Goal: Task Accomplishment & Management: Manage account settings

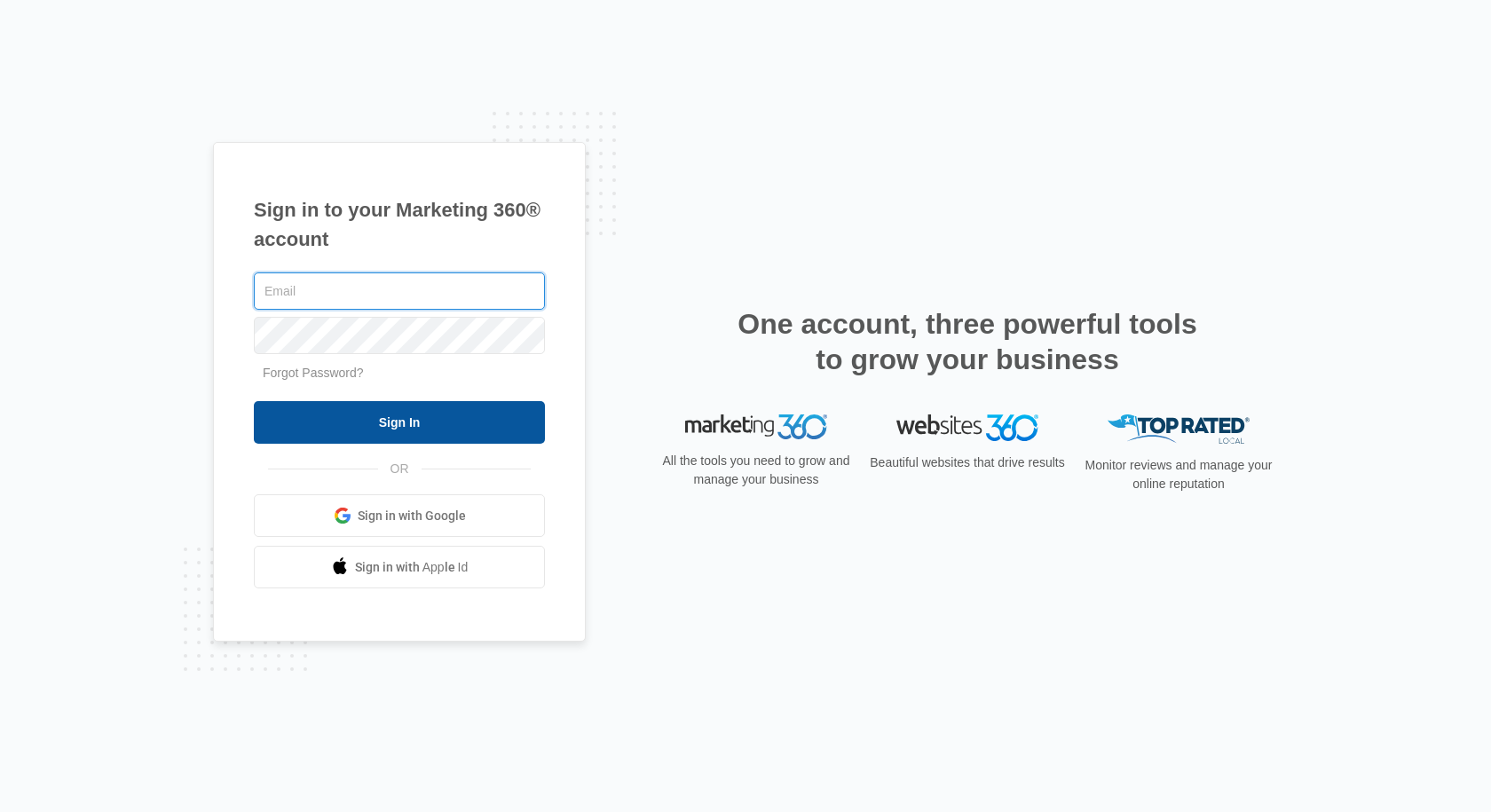
type input "[PERSON_NAME][EMAIL_ADDRESS][DOMAIN_NAME]"
click at [460, 437] on input "Sign In" at bounding box center [399, 422] width 291 height 42
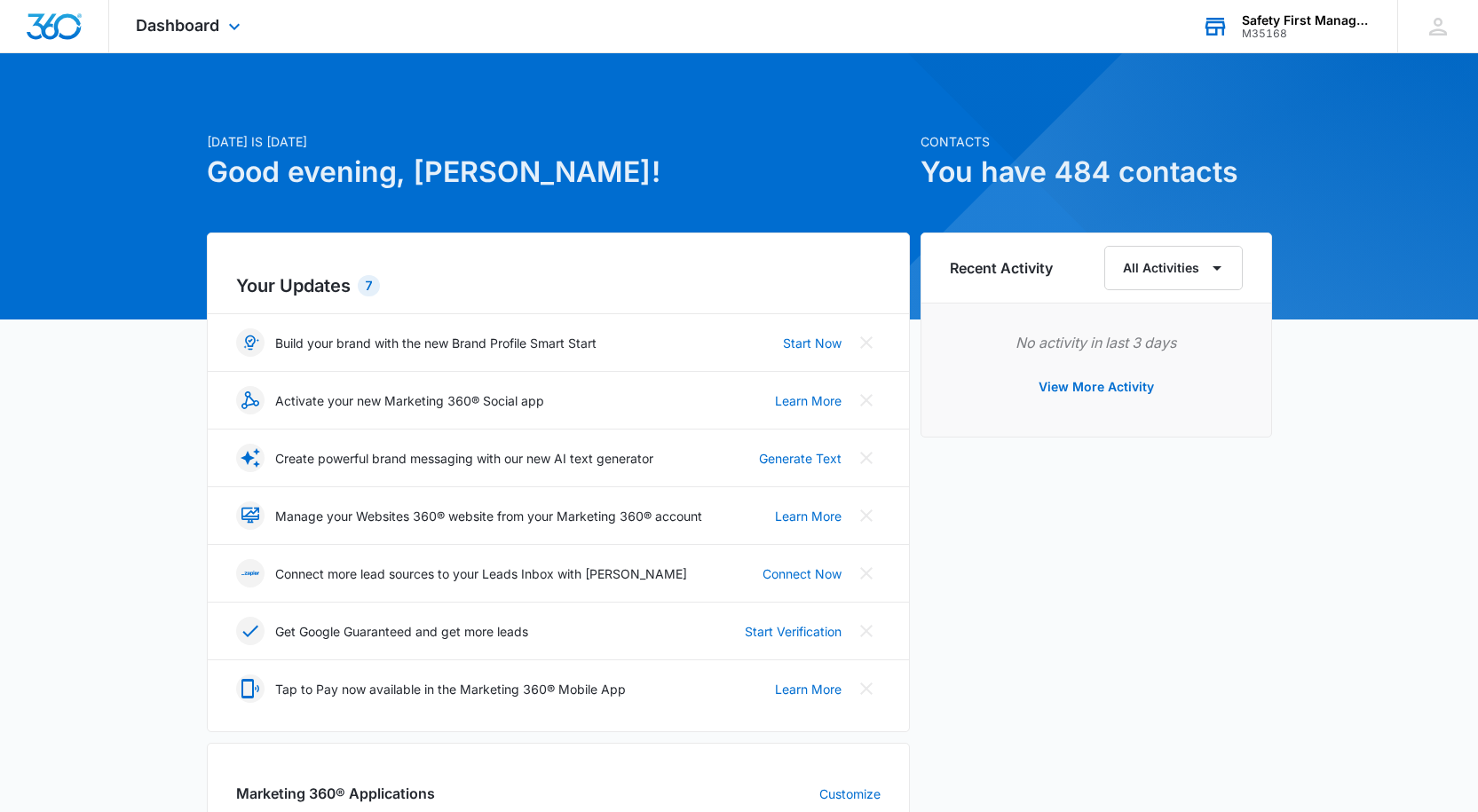
click at [1294, 31] on div "M35168" at bounding box center [1306, 34] width 129 height 13
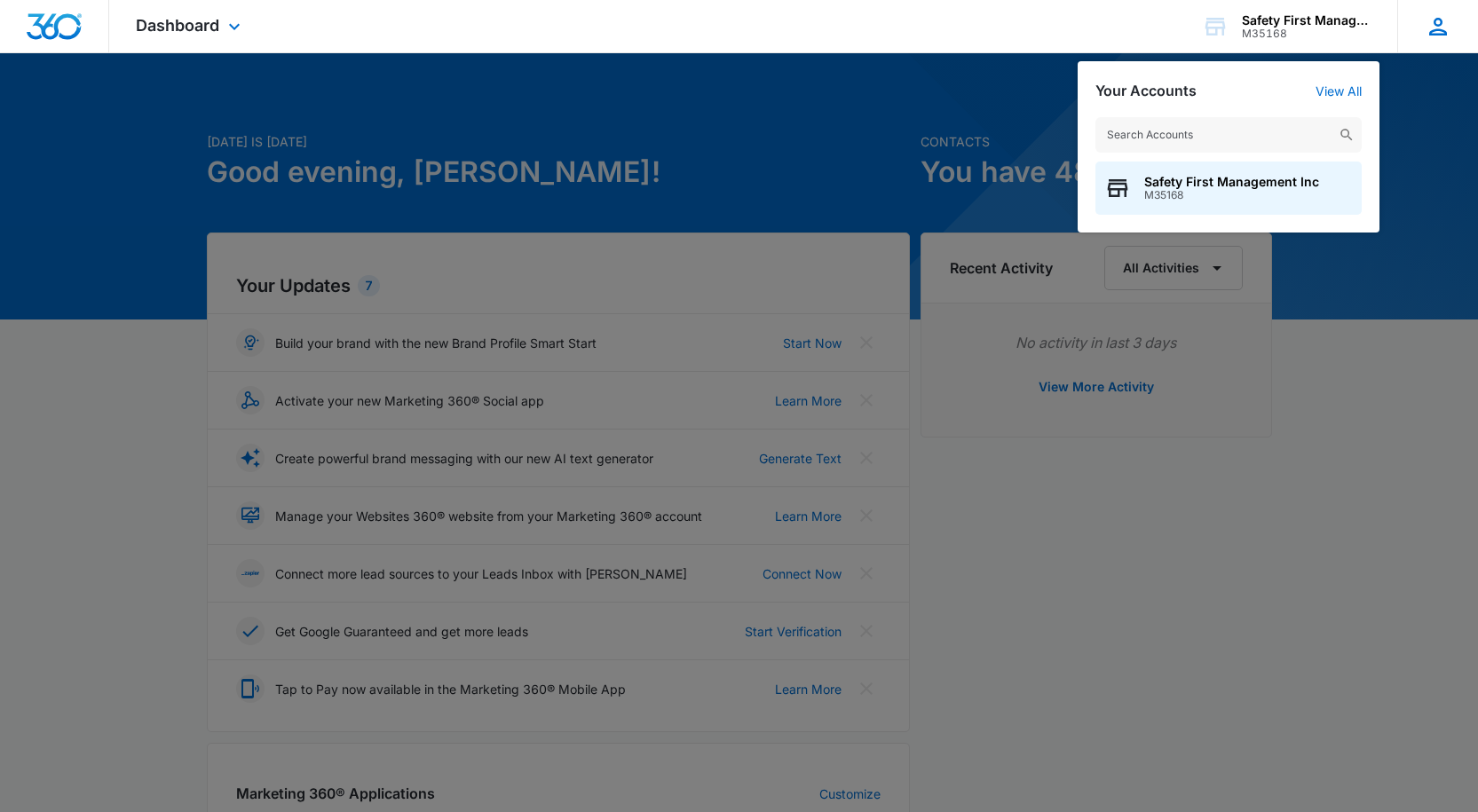
click at [1441, 28] on icon at bounding box center [1437, 26] width 27 height 27
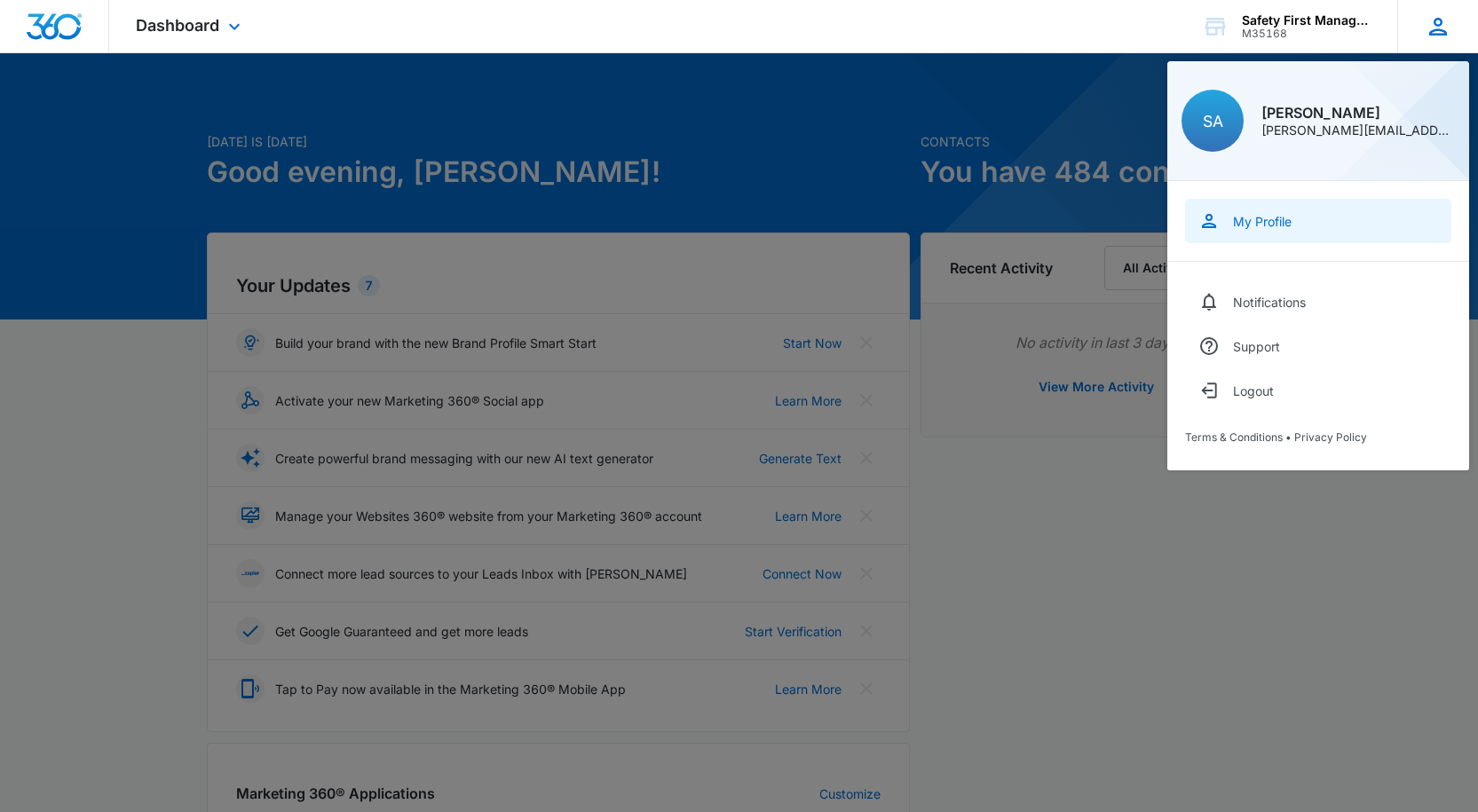
click at [1260, 224] on div "My Profile" at bounding box center [1262, 221] width 58 height 15
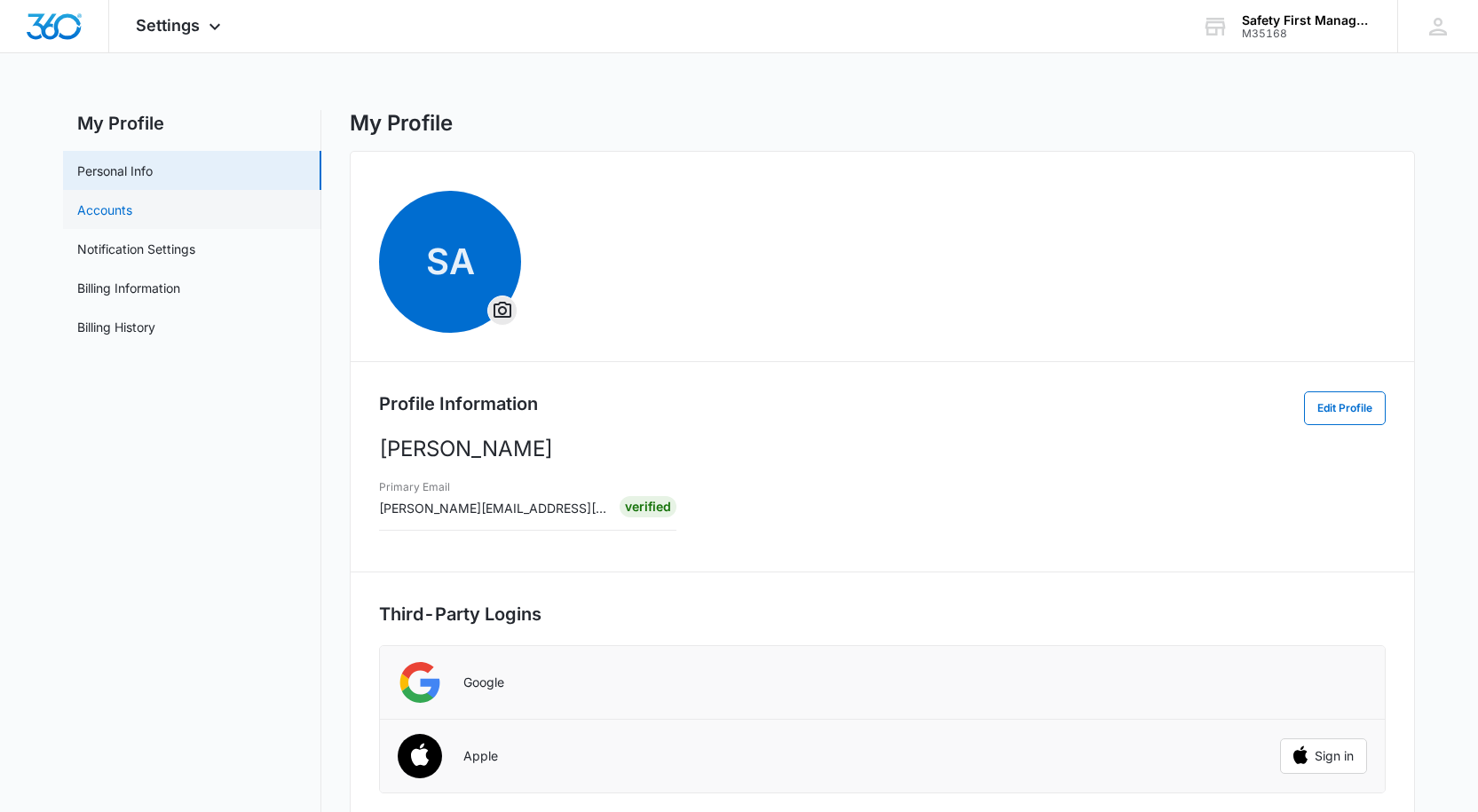
click at [113, 209] on link "Accounts" at bounding box center [105, 209] width 55 height 19
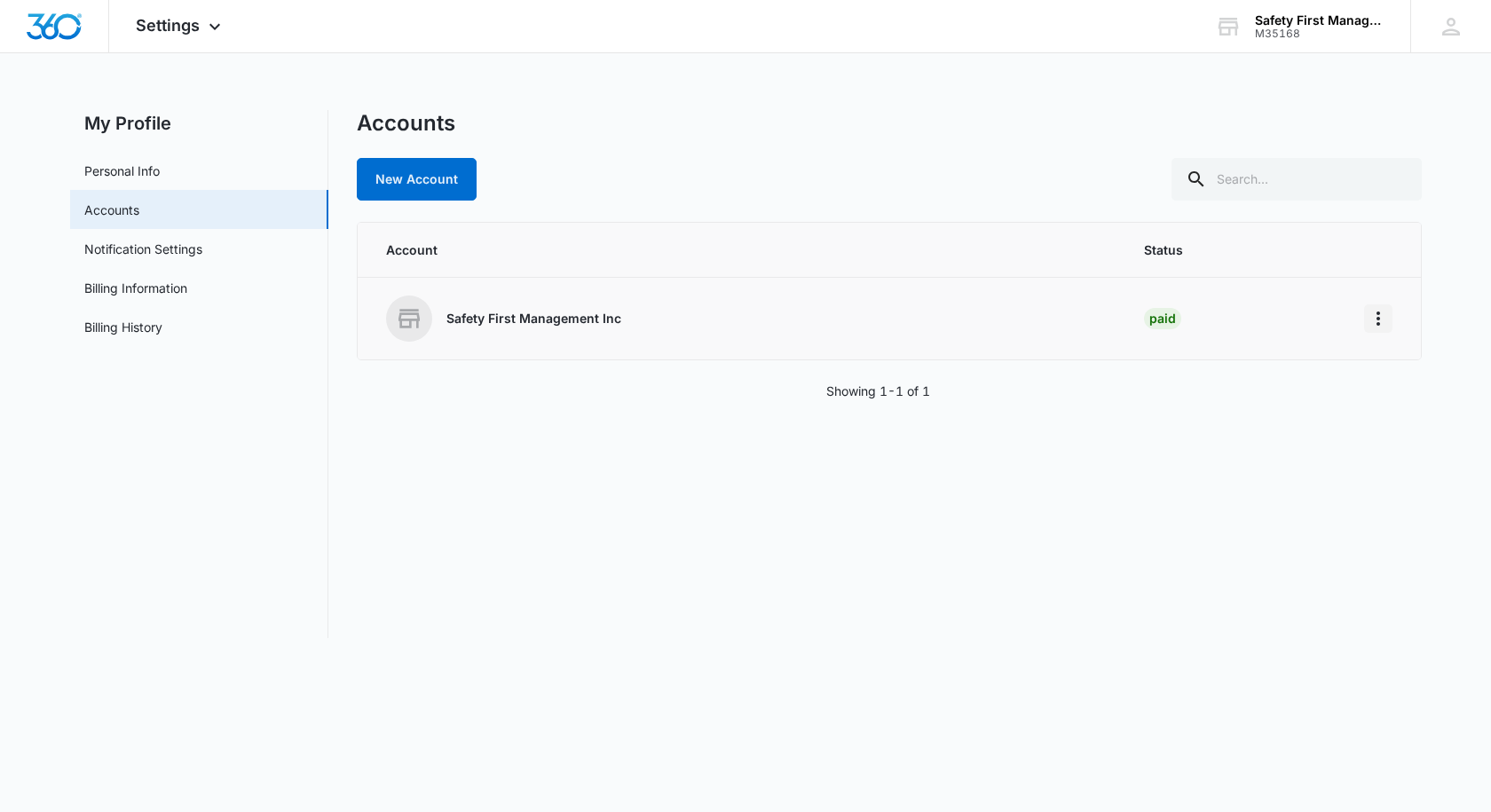
click at [1376, 317] on icon "Home" at bounding box center [1378, 319] width 22 height 22
click at [144, 287] on link "Billing Information" at bounding box center [135, 287] width 103 height 19
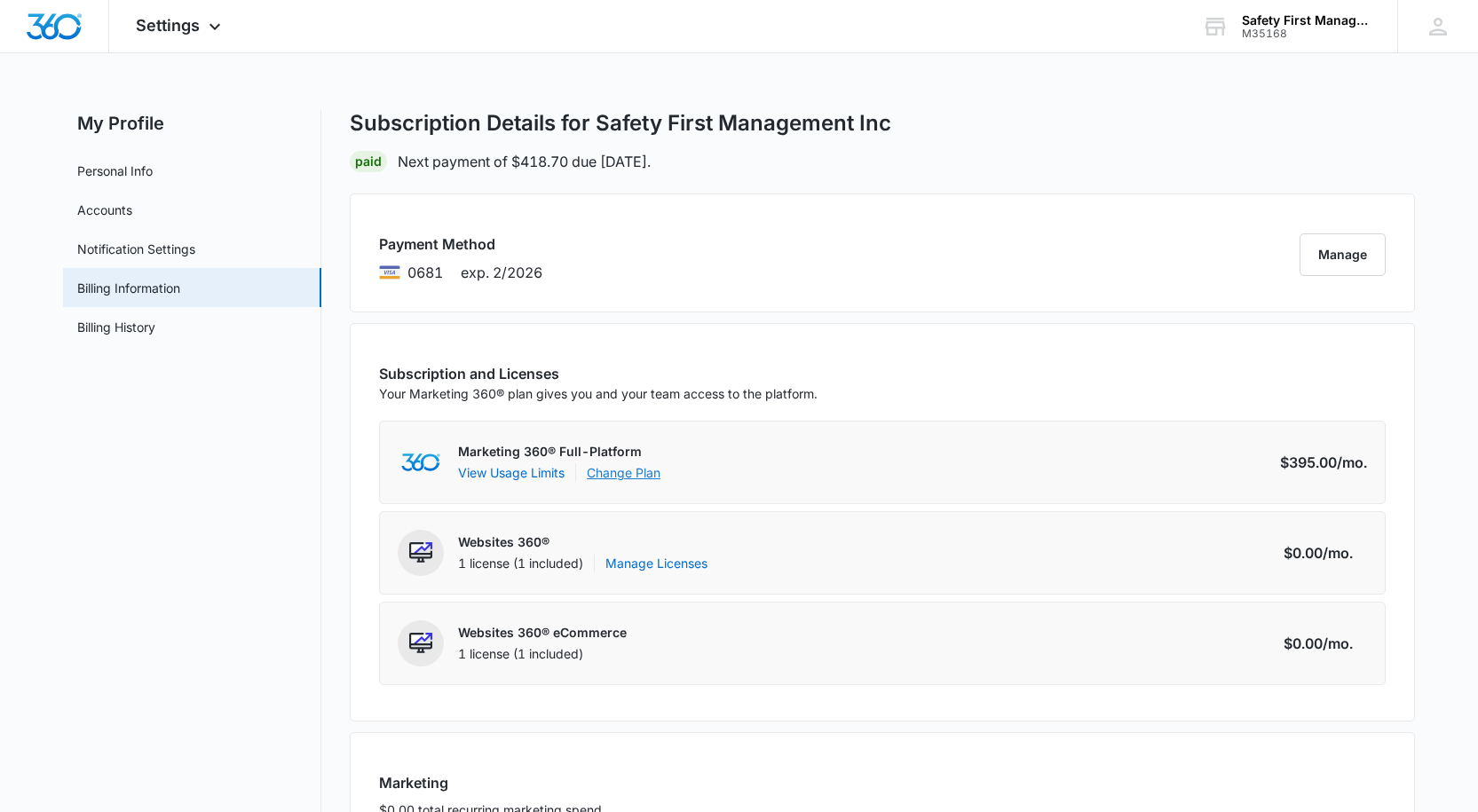
click at [623, 469] on link "Change Plan" at bounding box center [623, 472] width 74 height 19
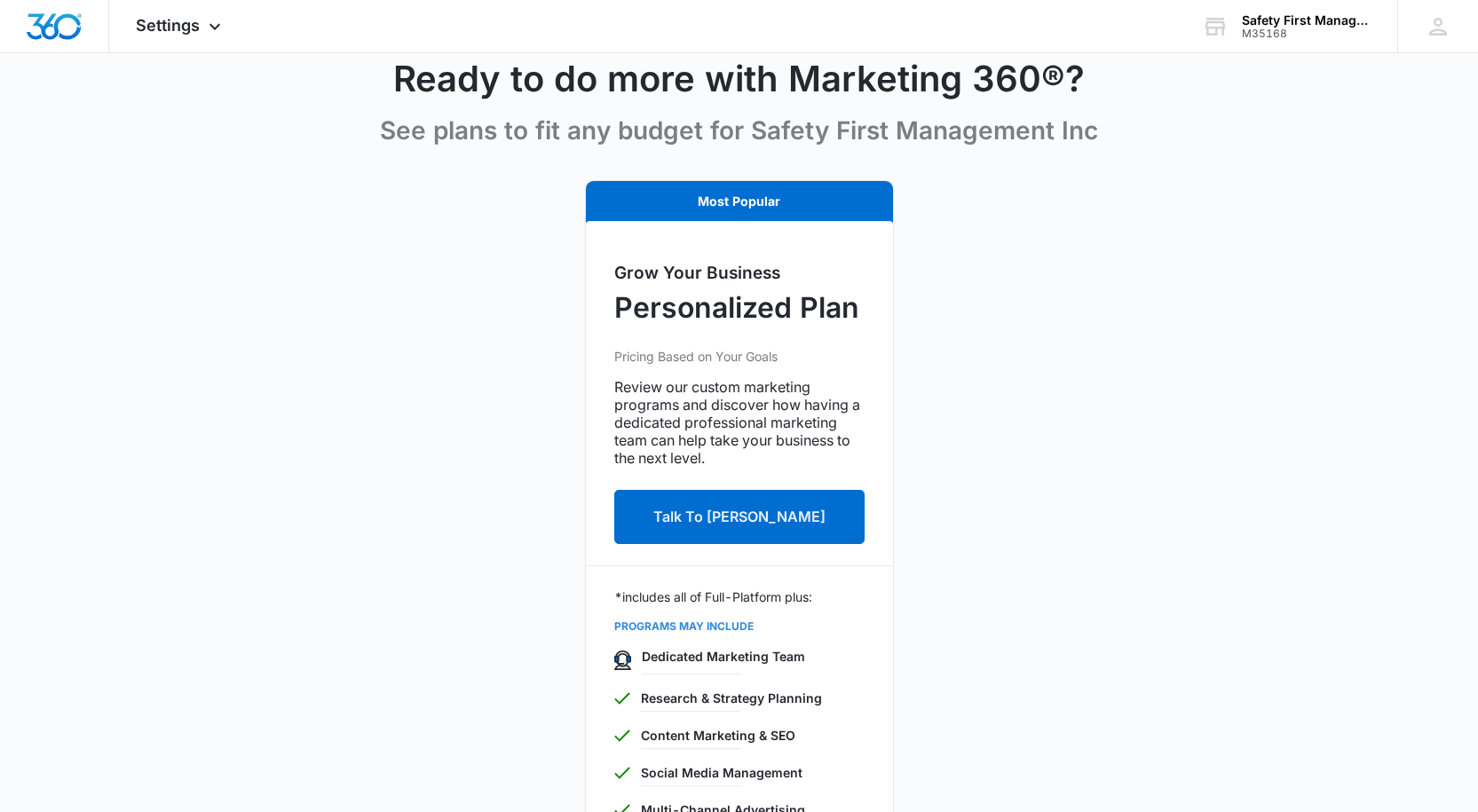
scroll to position [178, 0]
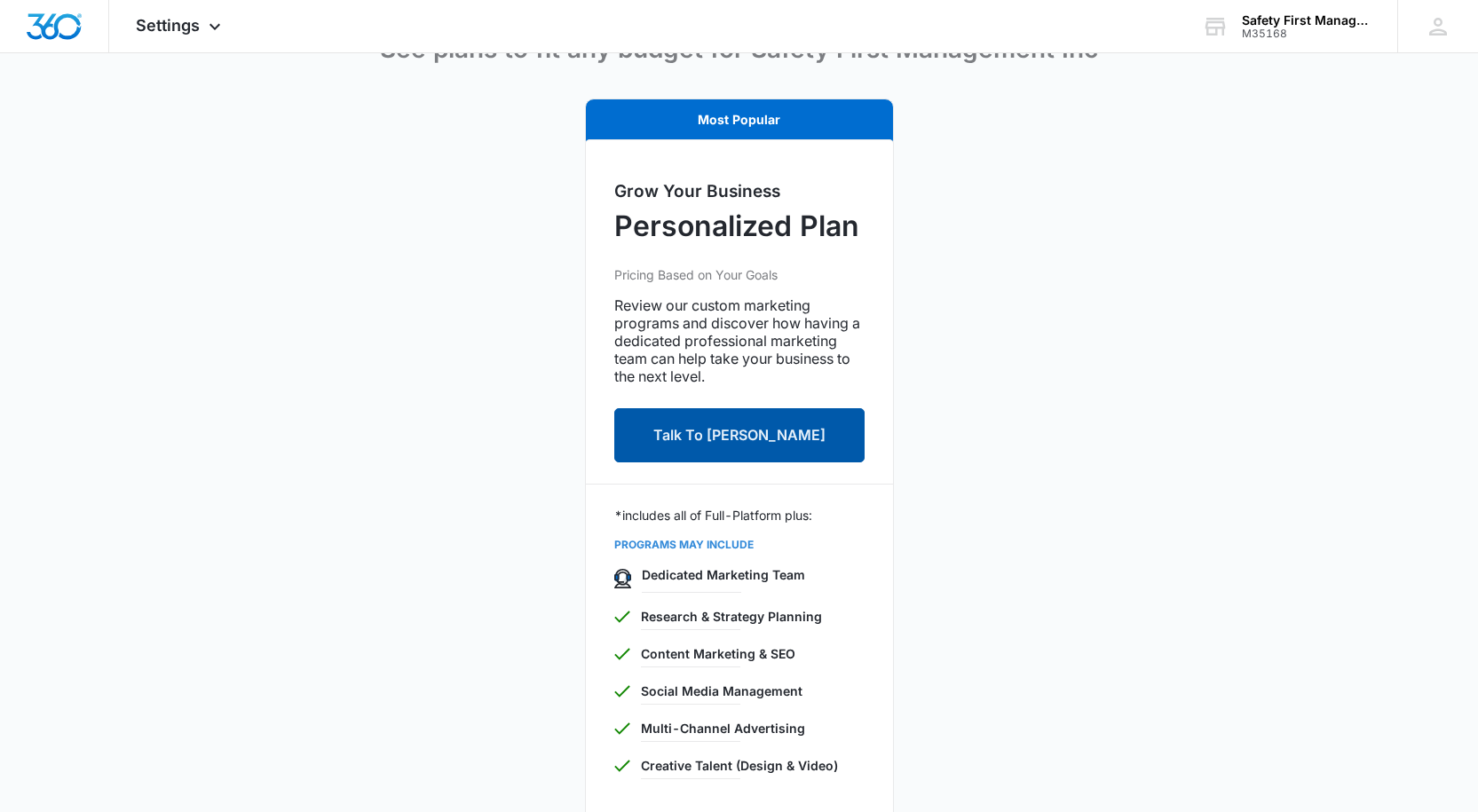
click at [749, 442] on button "Talk To [PERSON_NAME]" at bounding box center [739, 435] width 250 height 54
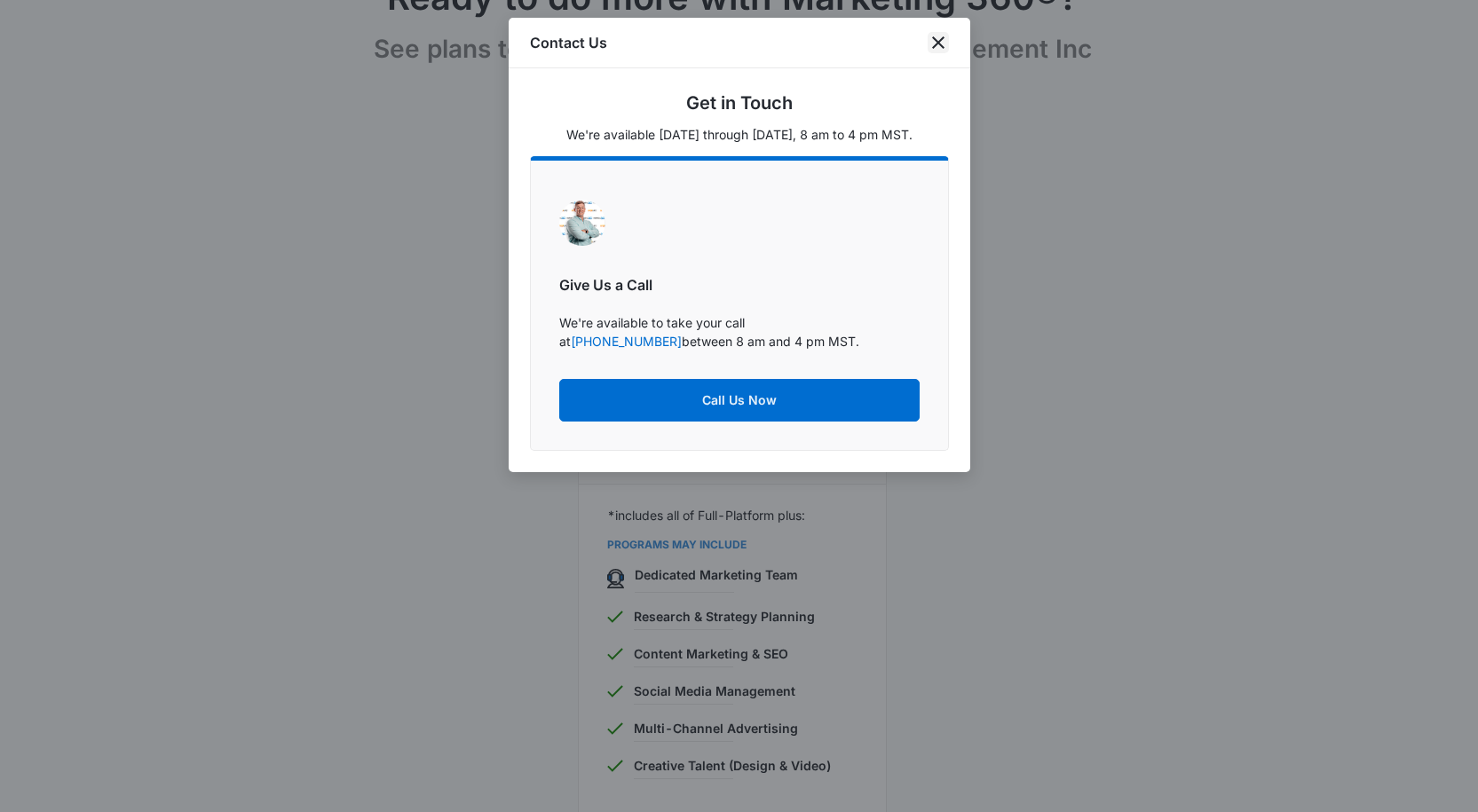
click at [941, 41] on icon "close" at bounding box center [939, 42] width 22 height 22
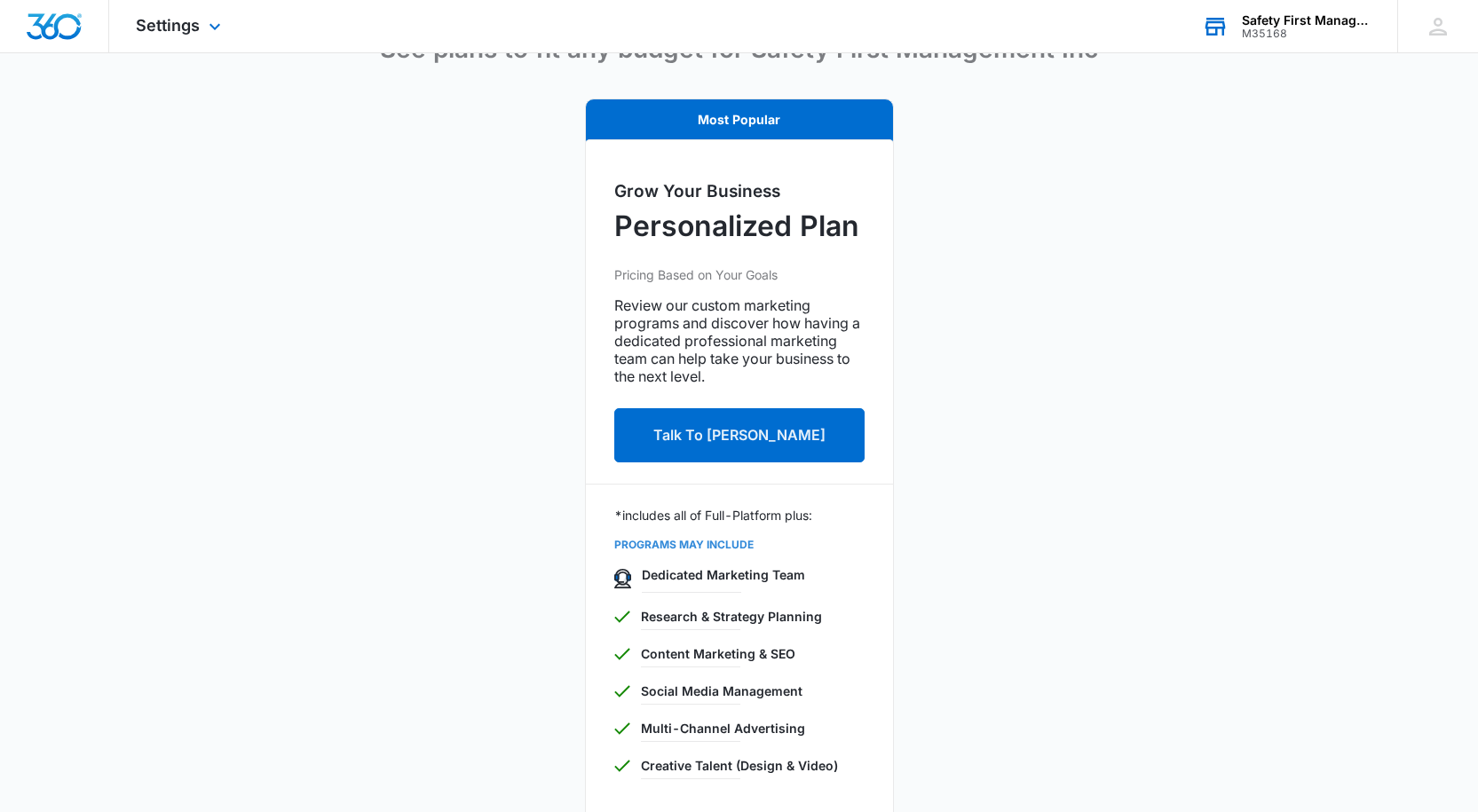
click at [1316, 21] on div "Safety First Management Inc" at bounding box center [1306, 20] width 129 height 14
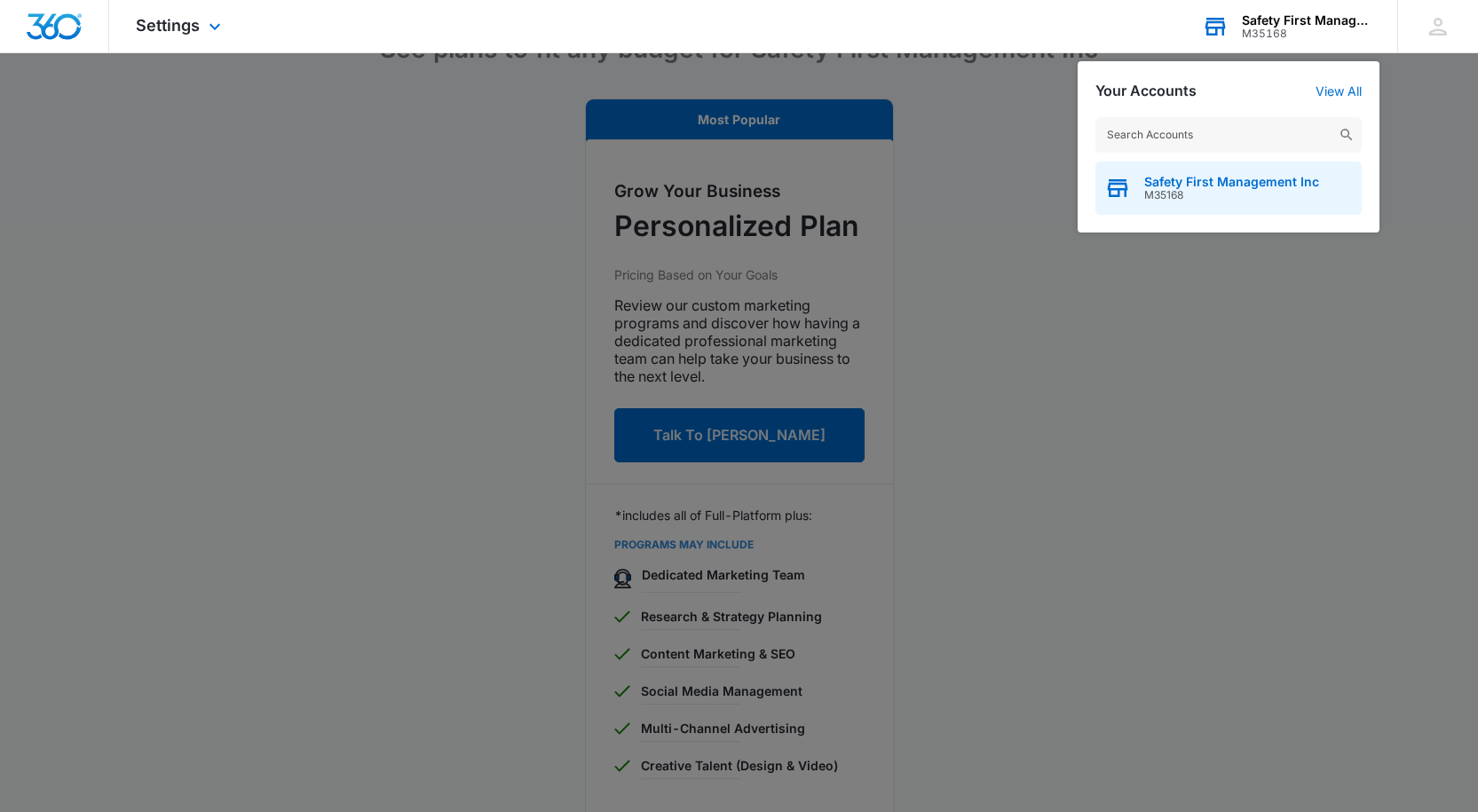
click at [1227, 184] on span "Safety First Management Inc" at bounding box center [1231, 182] width 175 height 14
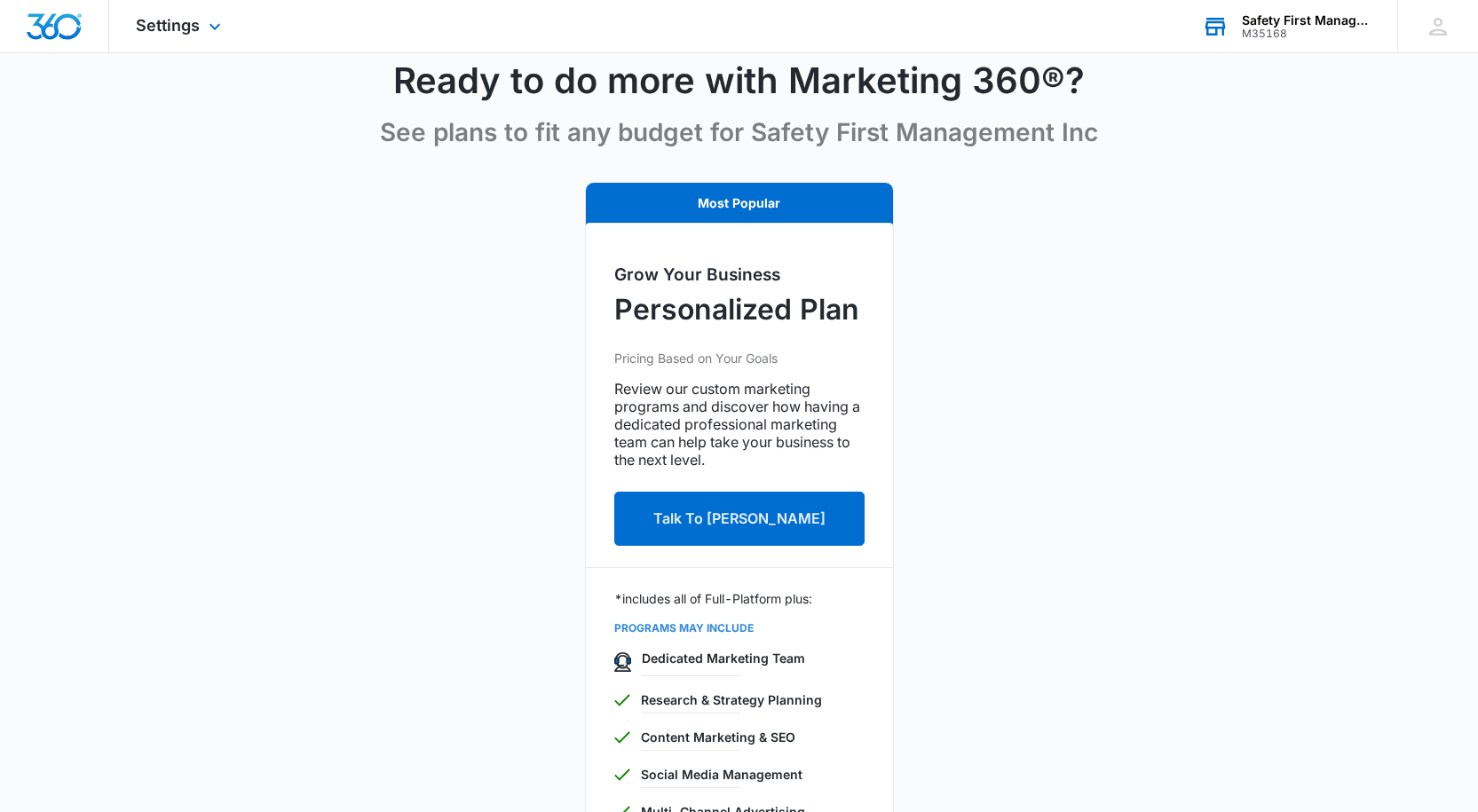
scroll to position [0, 0]
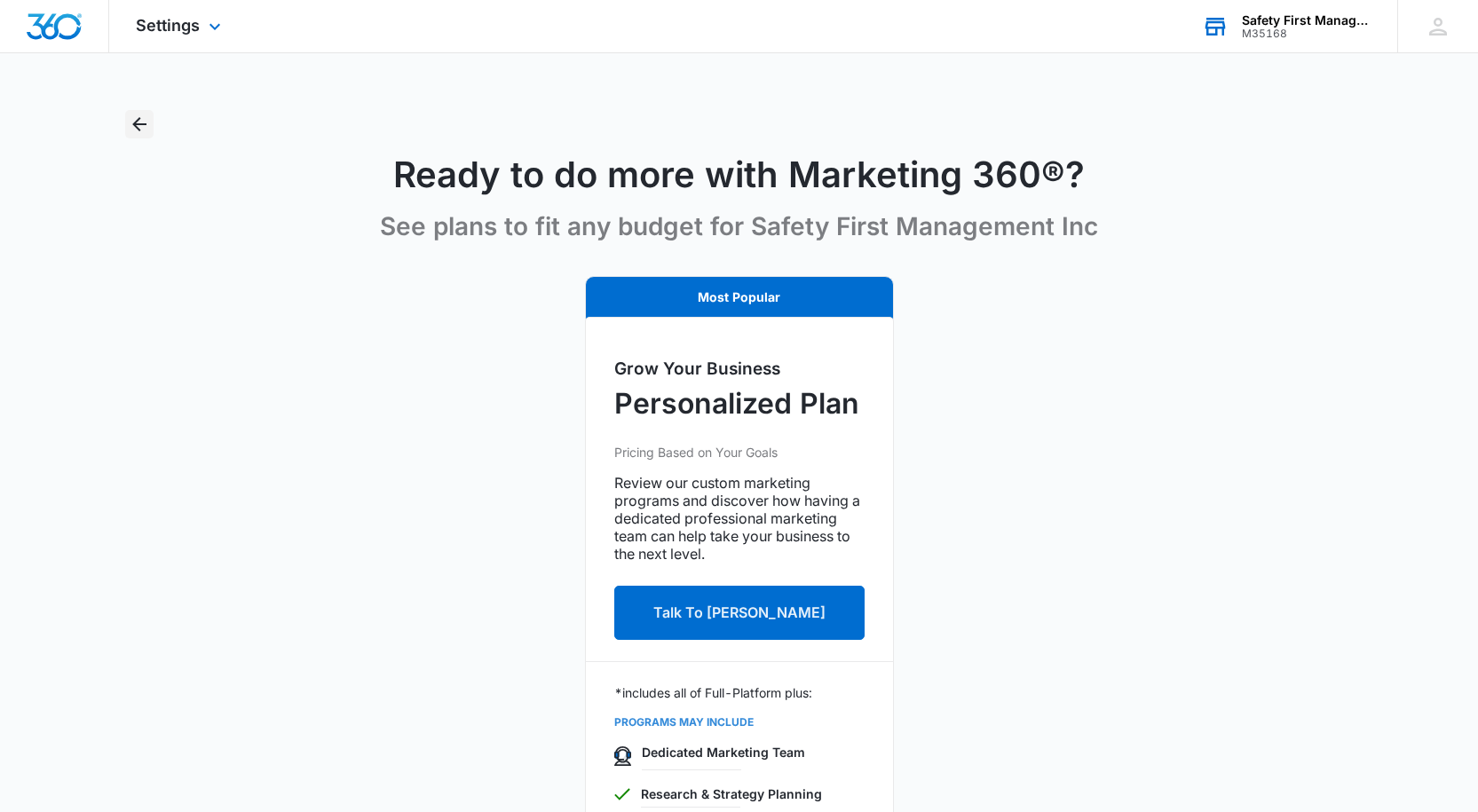
click at [132, 131] on icon "Back" at bounding box center [139, 124] width 22 height 22
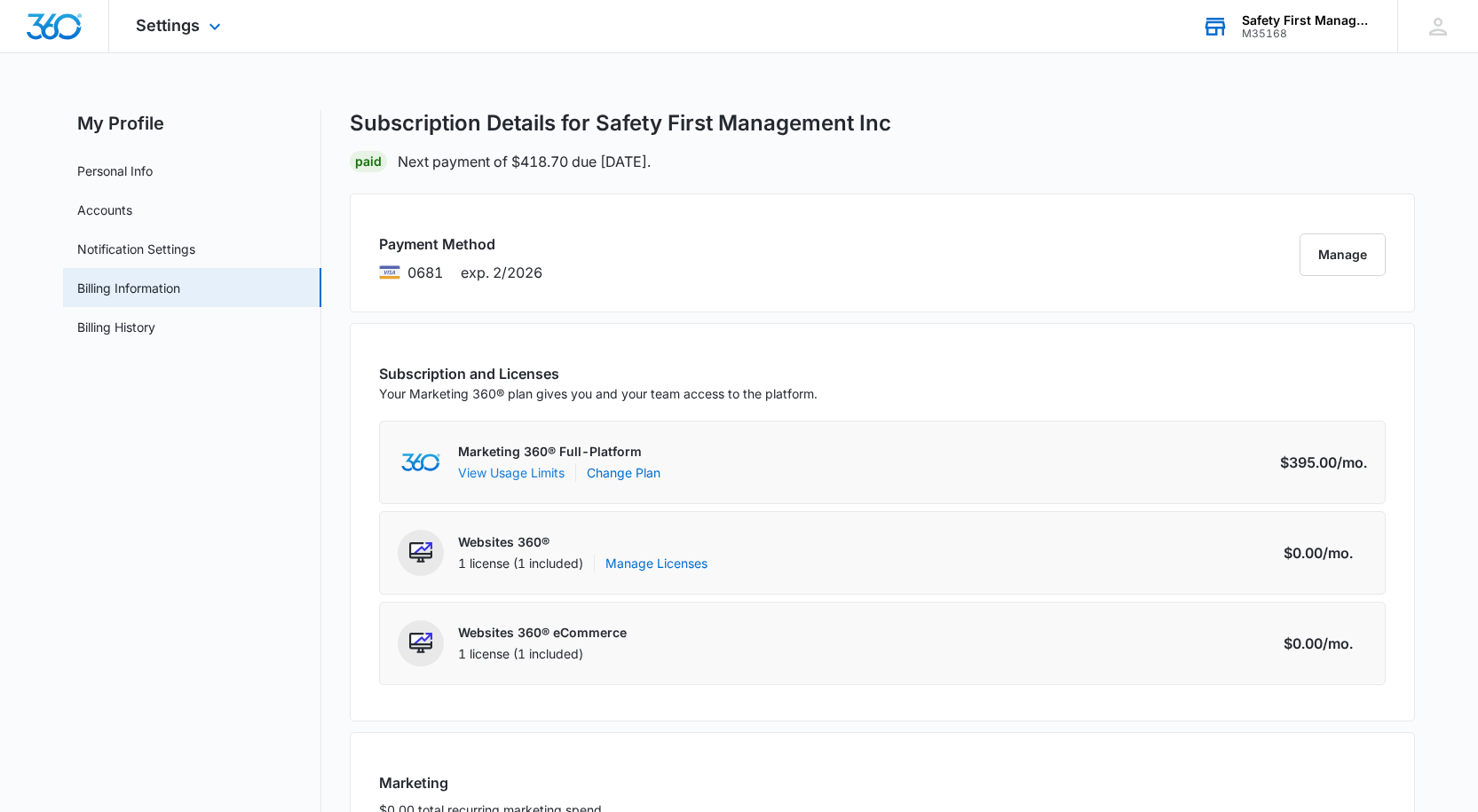
click at [525, 475] on button "View Usage Limits" at bounding box center [512, 472] width 107 height 19
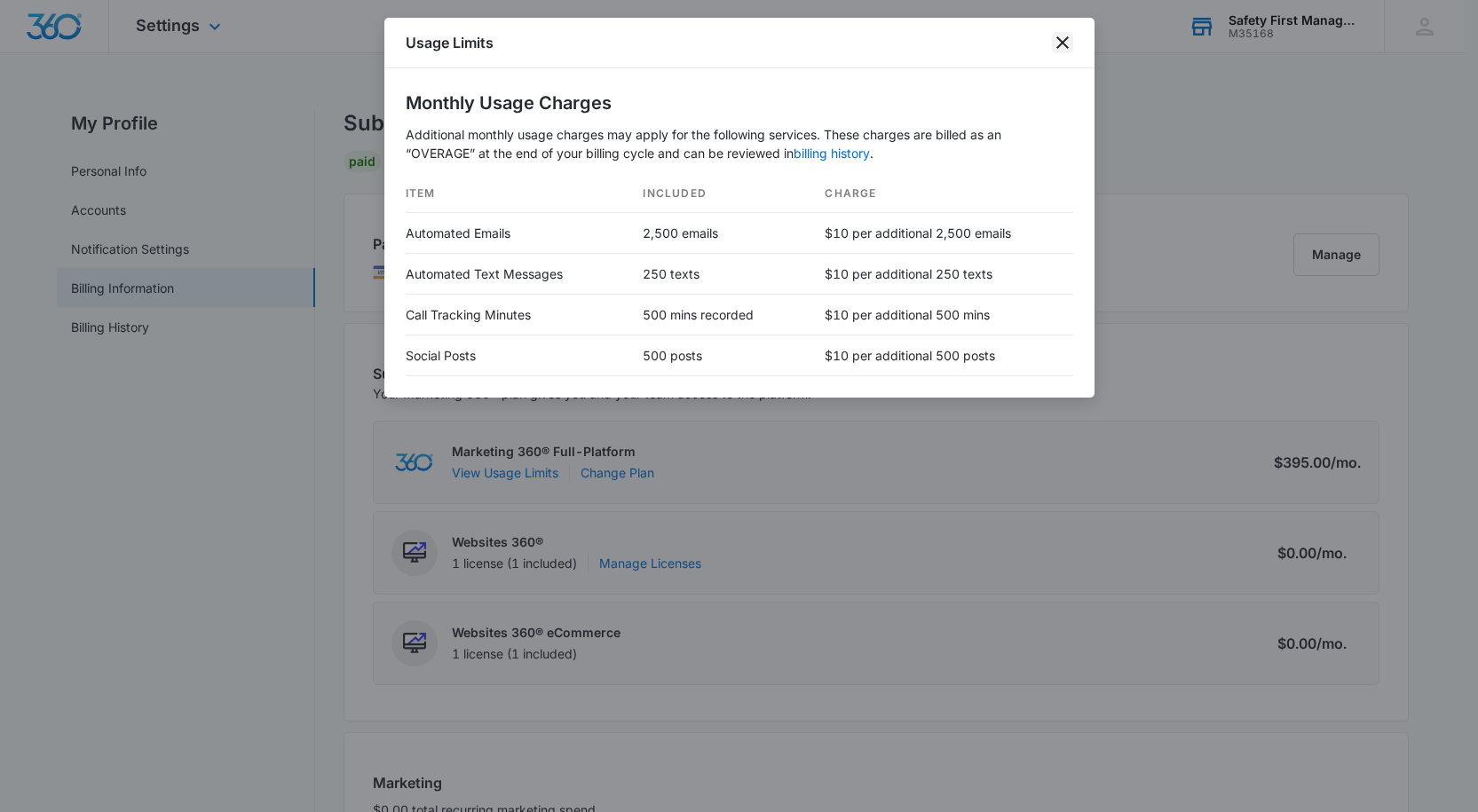
click at [1060, 37] on icon "close" at bounding box center [1063, 42] width 22 height 22
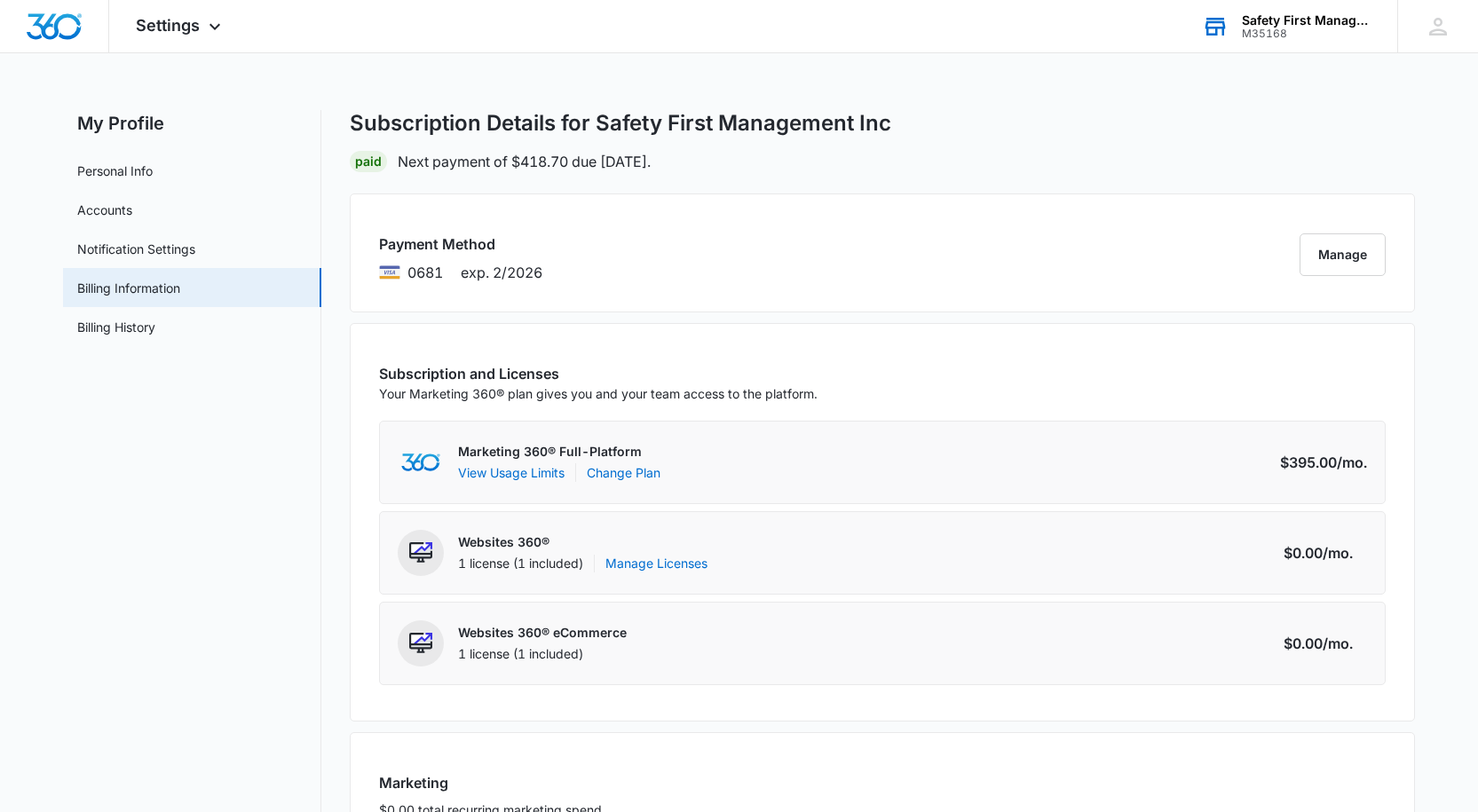
click at [651, 159] on p "Next payment of $418.70 due [DATE]." at bounding box center [524, 162] width 253 height 22
click at [647, 160] on p "Next payment of $418.70 due [DATE]." at bounding box center [524, 162] width 253 height 22
click at [649, 160] on p "Next payment of $418.70 due [DATE]." at bounding box center [524, 162] width 253 height 22
click at [651, 161] on p "Next payment of $418.70 due [DATE]." at bounding box center [524, 162] width 253 height 22
click at [631, 631] on div "Websites 360® eCommerce 1 license (1 included) Amount $0.00 /mo." at bounding box center [882, 643] width 1007 height 83
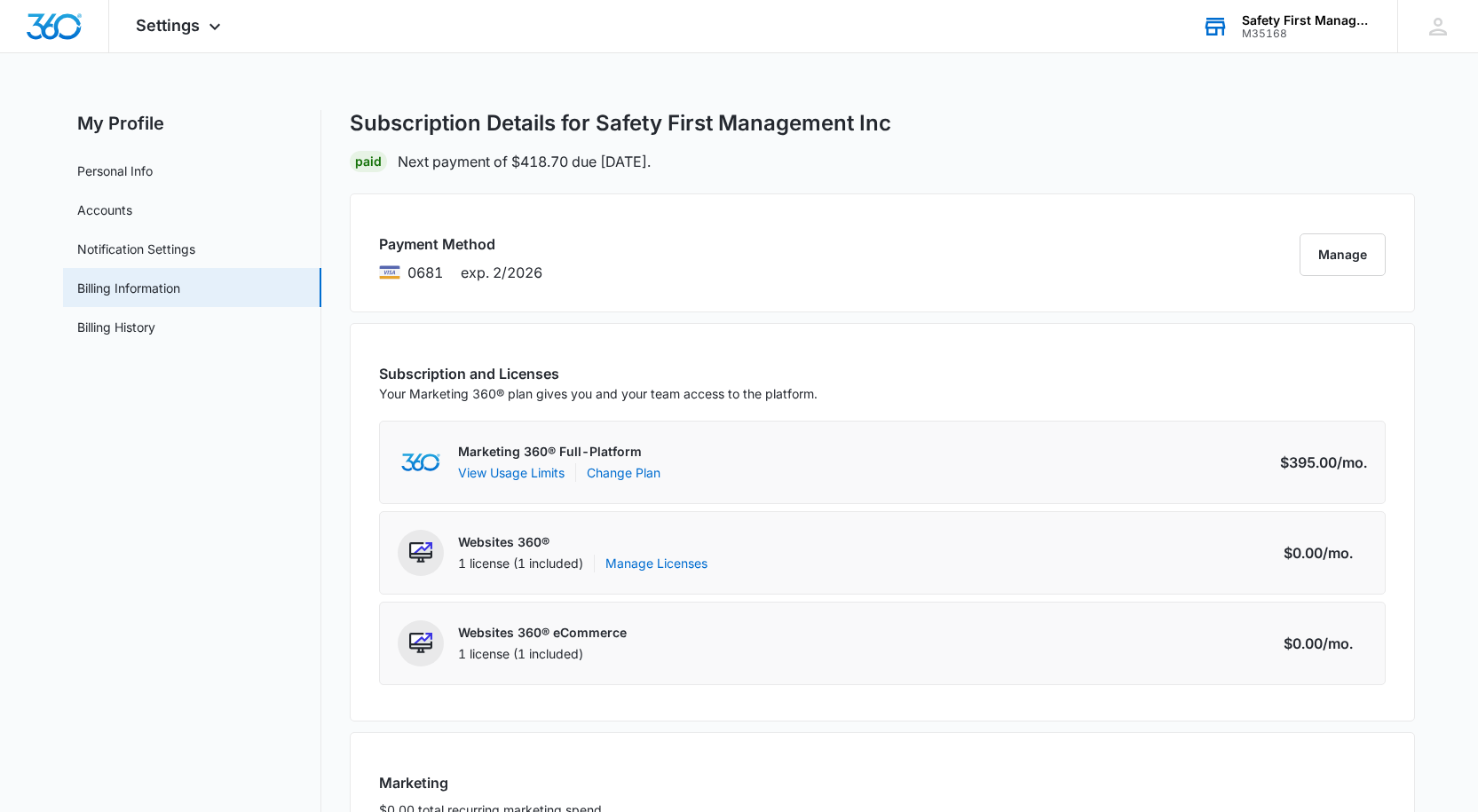
click at [601, 634] on p "Websites 360® eCommerce" at bounding box center [542, 633] width 169 height 18
click at [507, 657] on div "1 license (1 included)" at bounding box center [542, 654] width 169 height 18
click at [546, 270] on div "Payment Method 0681 exp. 2/2026 Manage" at bounding box center [882, 253] width 1065 height 119
click at [541, 270] on span "exp. 2/2026" at bounding box center [501, 273] width 82 height 22
click at [441, 271] on span "0681" at bounding box center [425, 273] width 36 height 22
